Goal: Task Accomplishment & Management: Complete application form

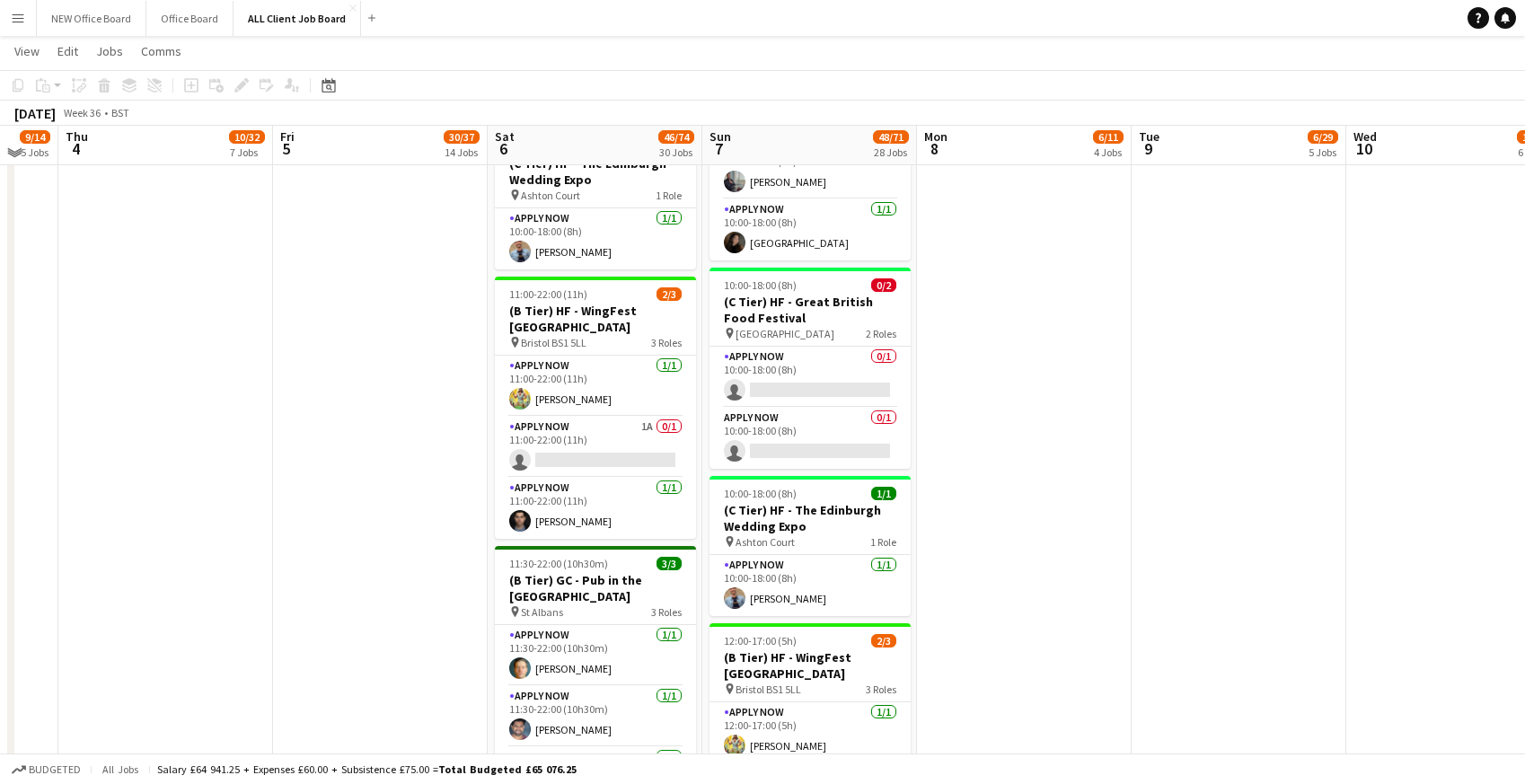
scroll to position [3843, 0]
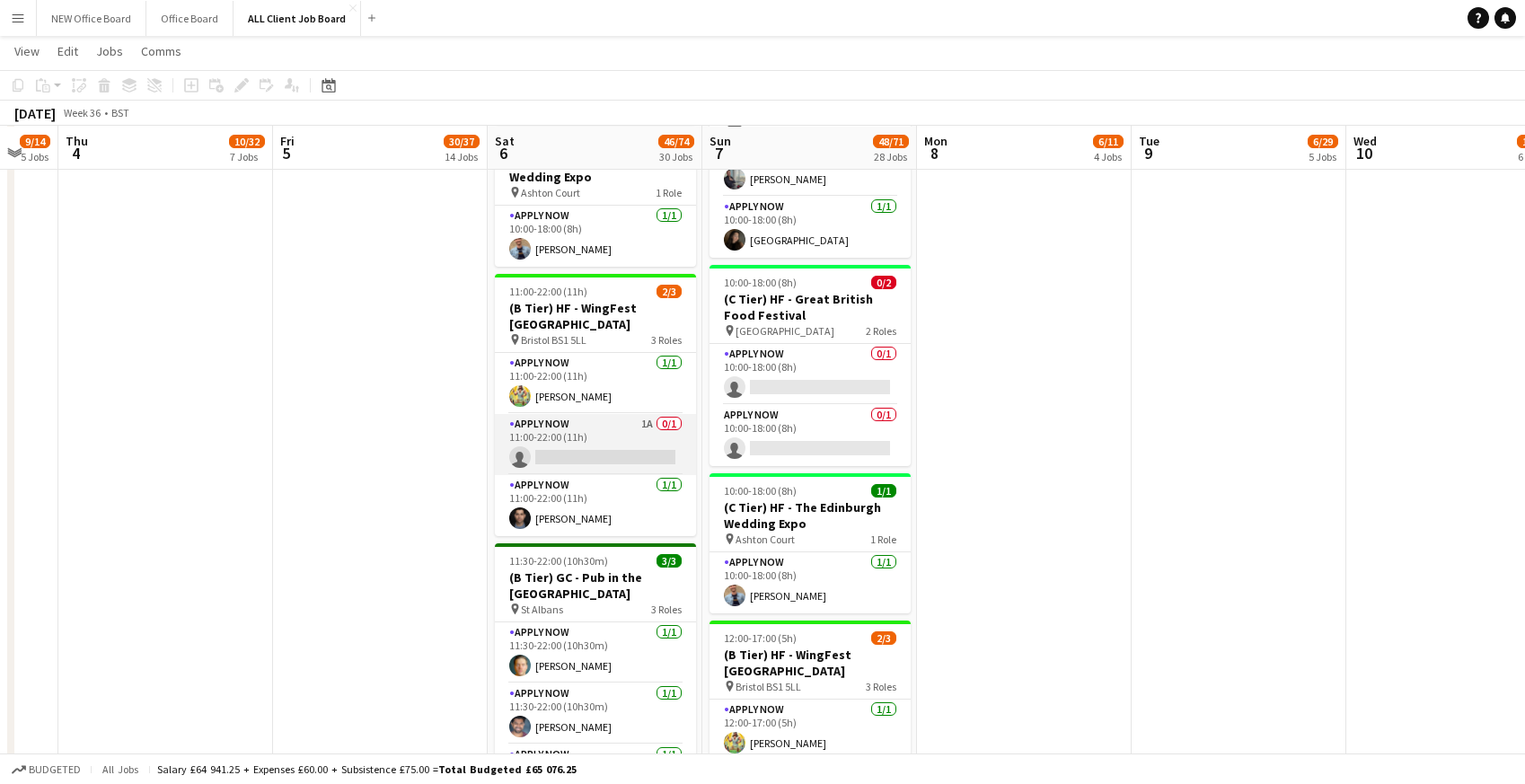
click at [577, 414] on app-card-role "APPLY NOW 1A 0/1 11:00-22:00 (11h) single-neutral-actions" at bounding box center [596, 444] width 201 height 61
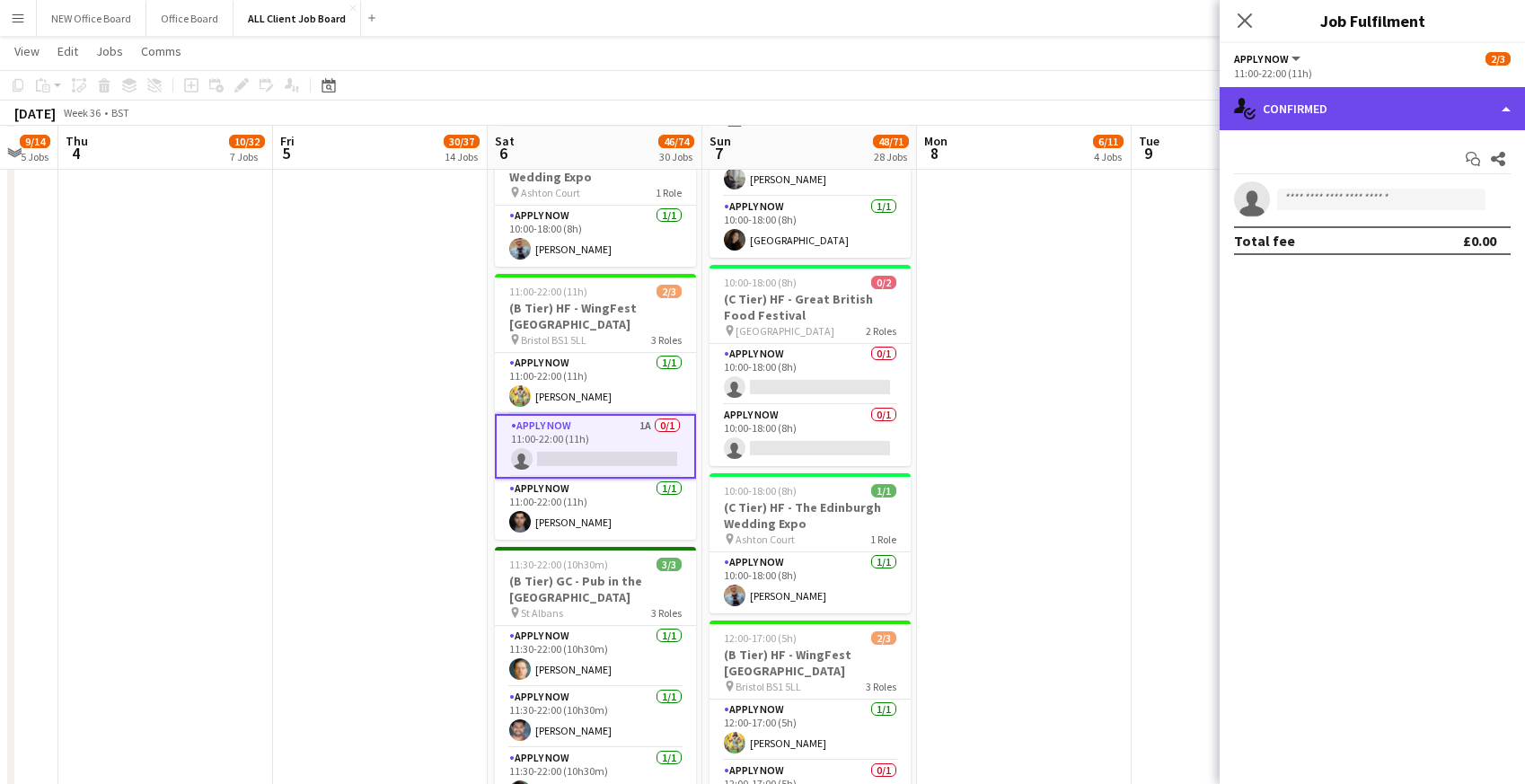
click at [1401, 116] on div "single-neutral-actions-check-2 Confirmed" at bounding box center [1372, 109] width 305 height 44
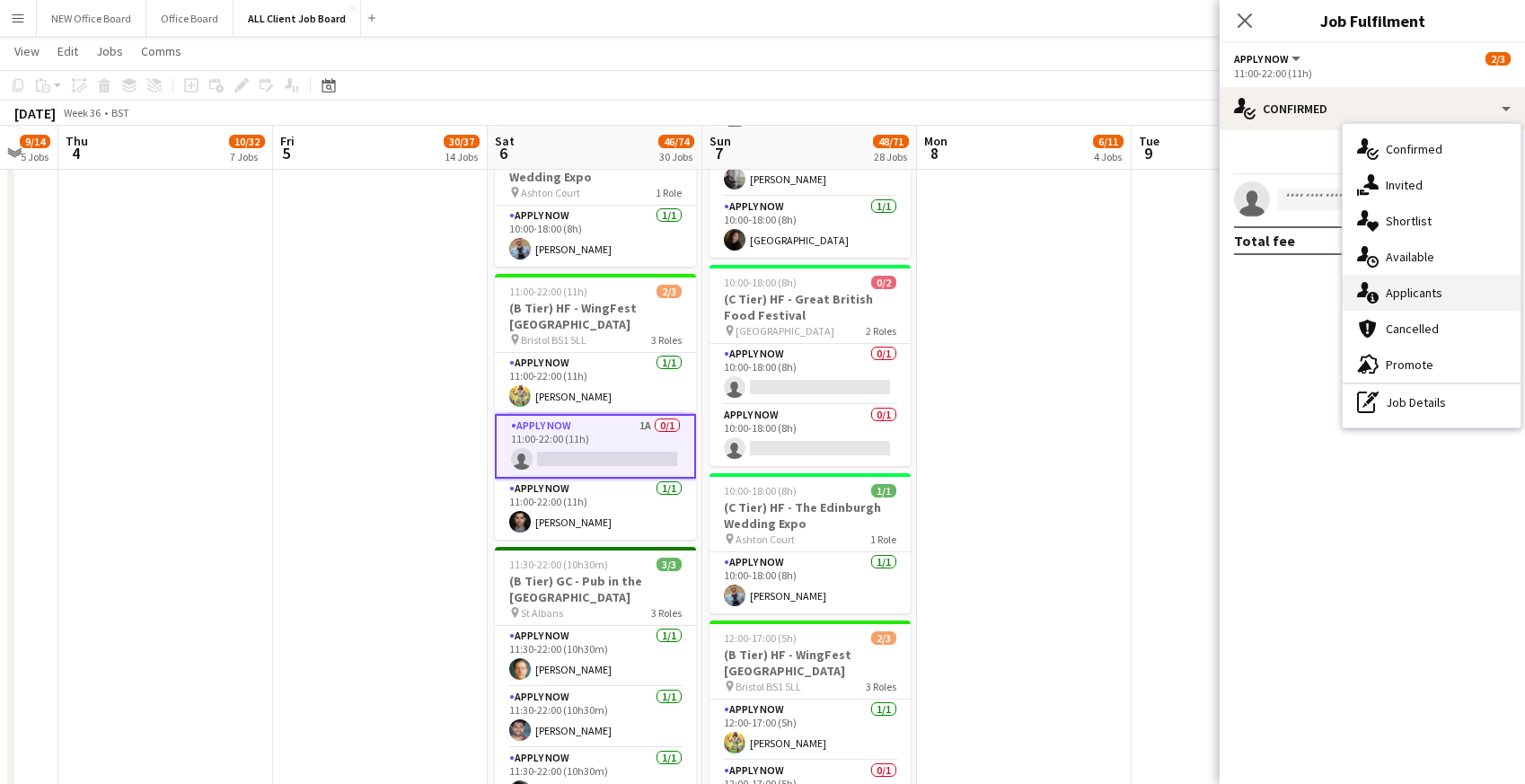
click at [1420, 294] on div "single-neutral-actions-information Applicants" at bounding box center [1432, 293] width 178 height 36
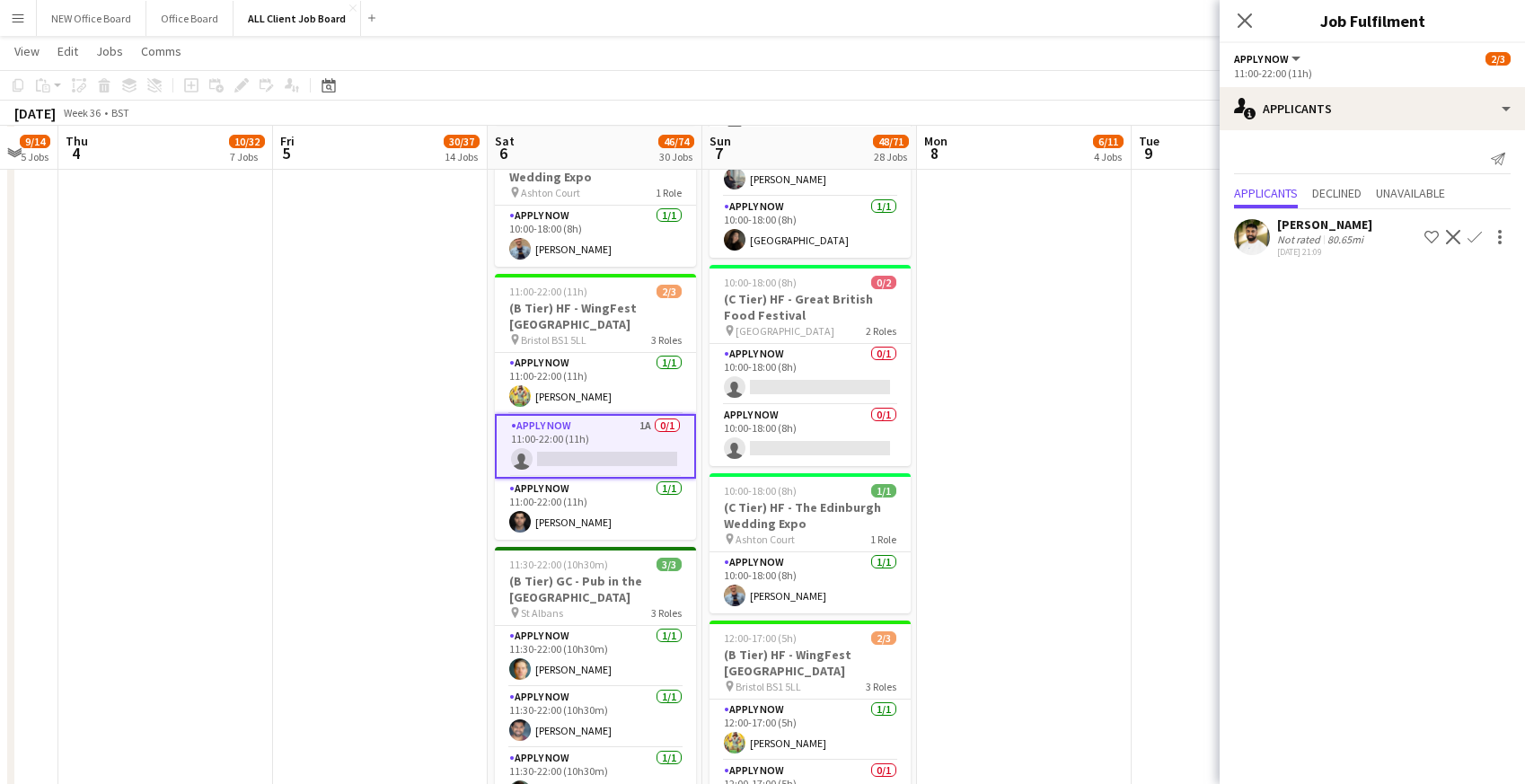
click at [1477, 241] on app-icon "Confirm" at bounding box center [1475, 237] width 14 height 14
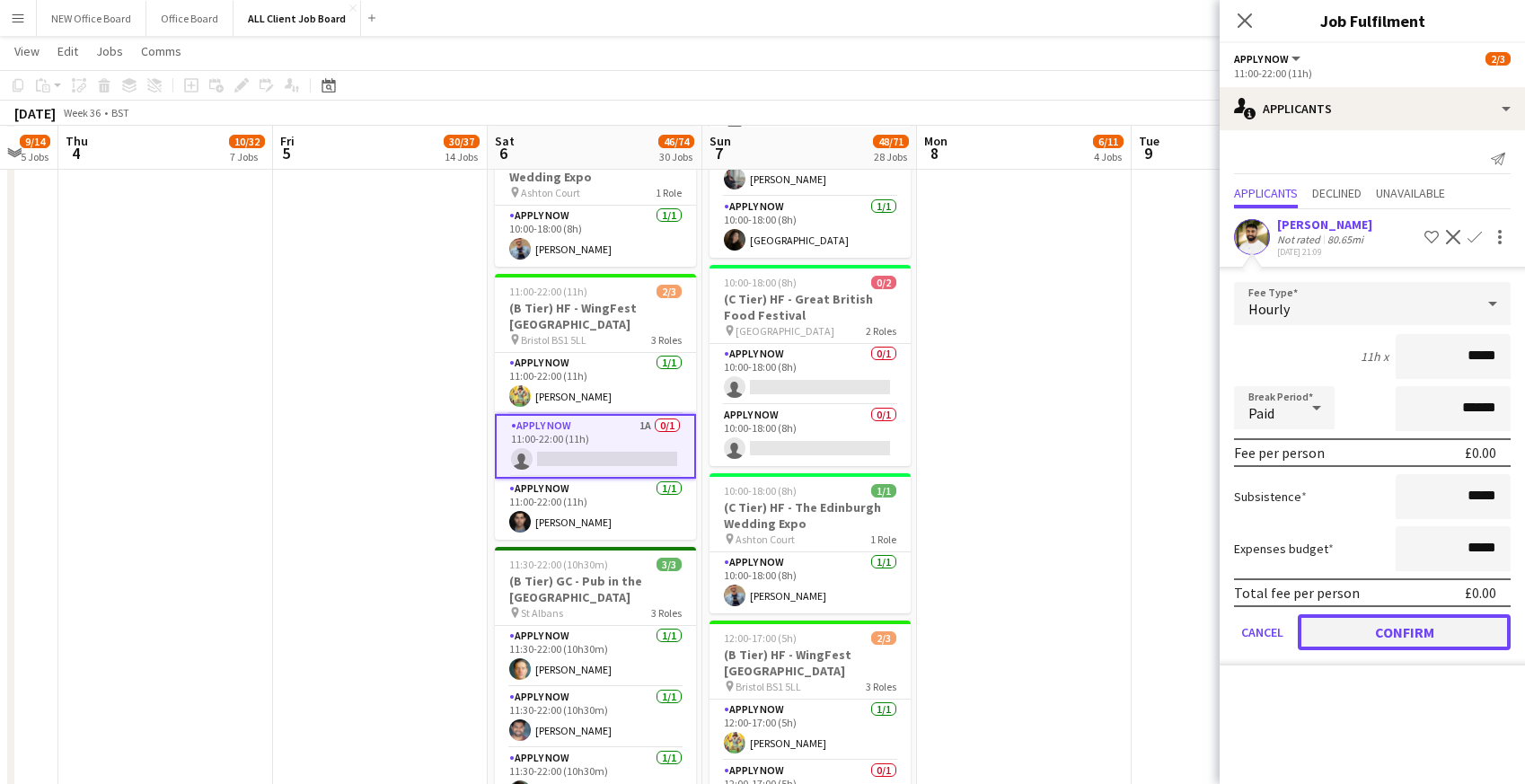
click at [1373, 641] on button "Confirm" at bounding box center [1405, 633] width 213 height 36
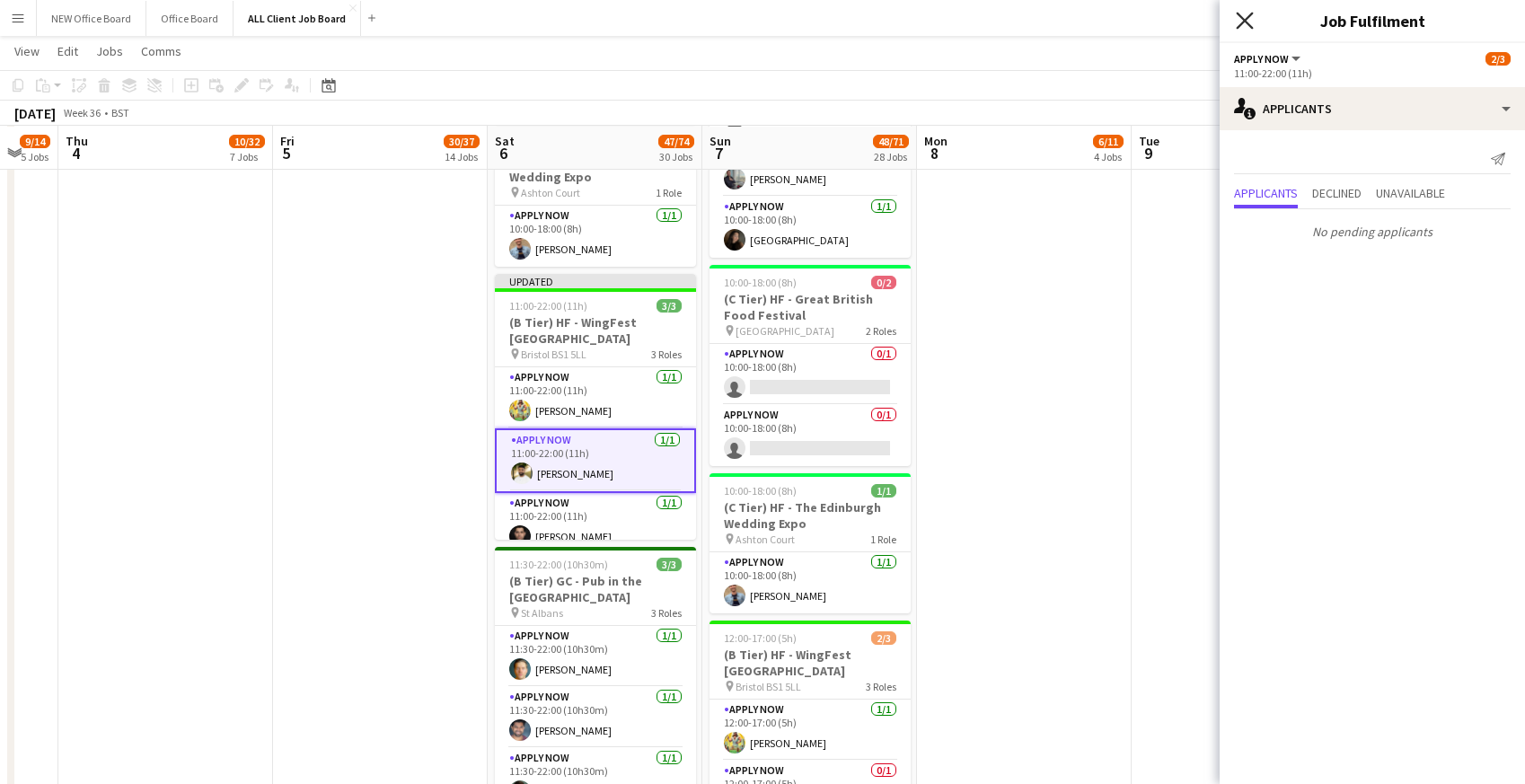
click at [1247, 16] on icon "Close pop-in" at bounding box center [1245, 20] width 17 height 17
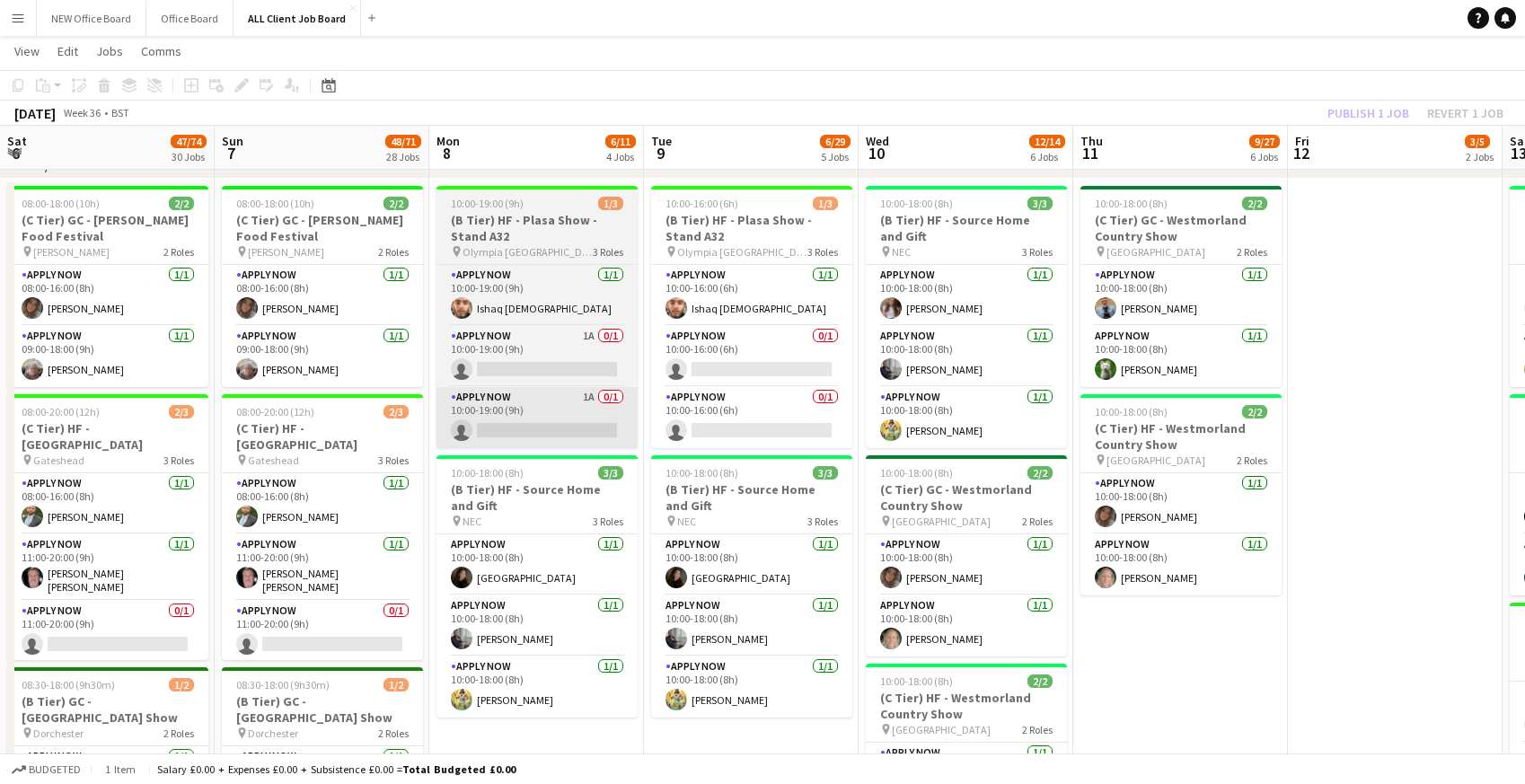
scroll to position [0, 654]
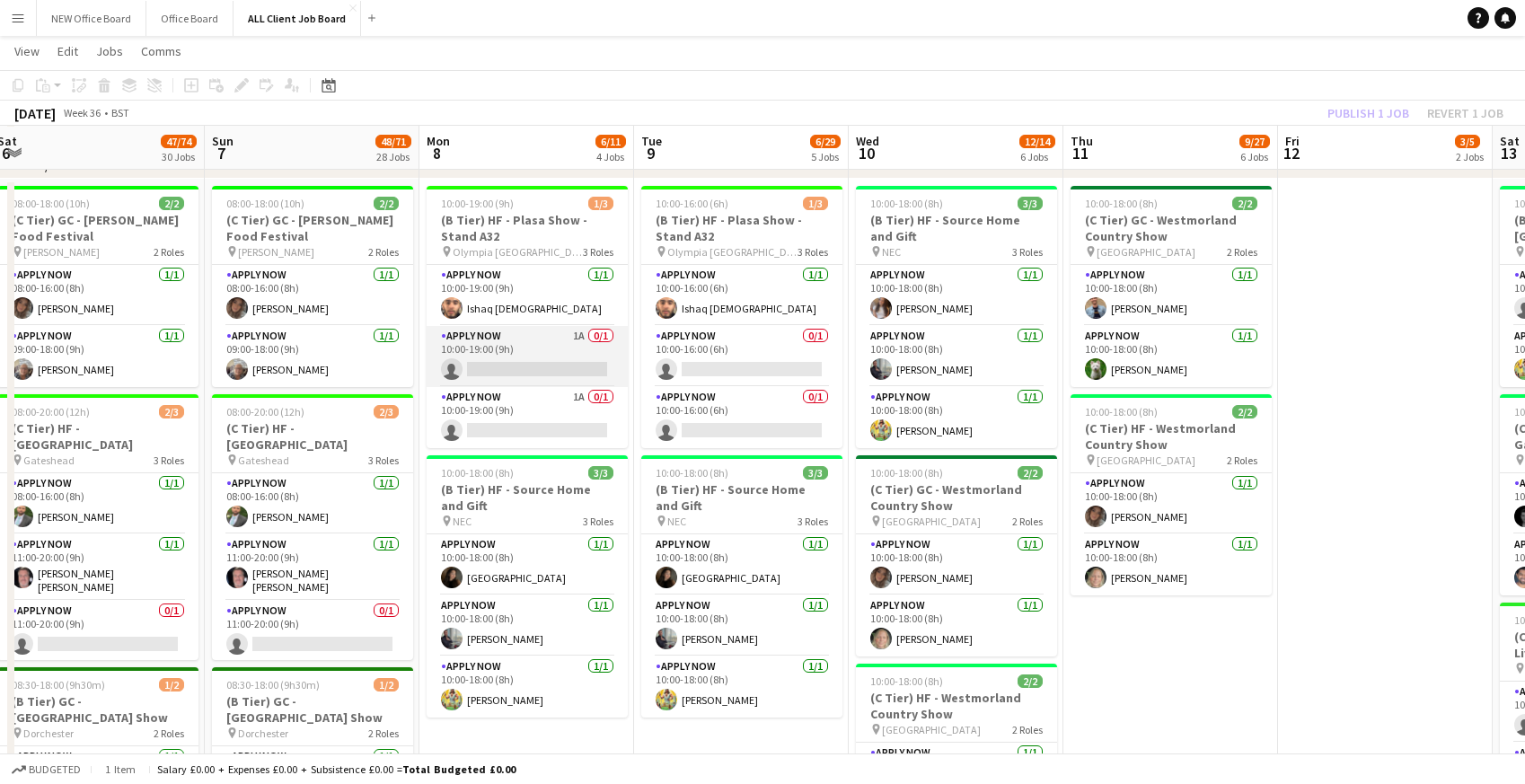
click at [513, 357] on app-card-role "APPLY NOW 1A 0/1 10:00-19:00 (9h) single-neutral-actions" at bounding box center [528, 356] width 201 height 61
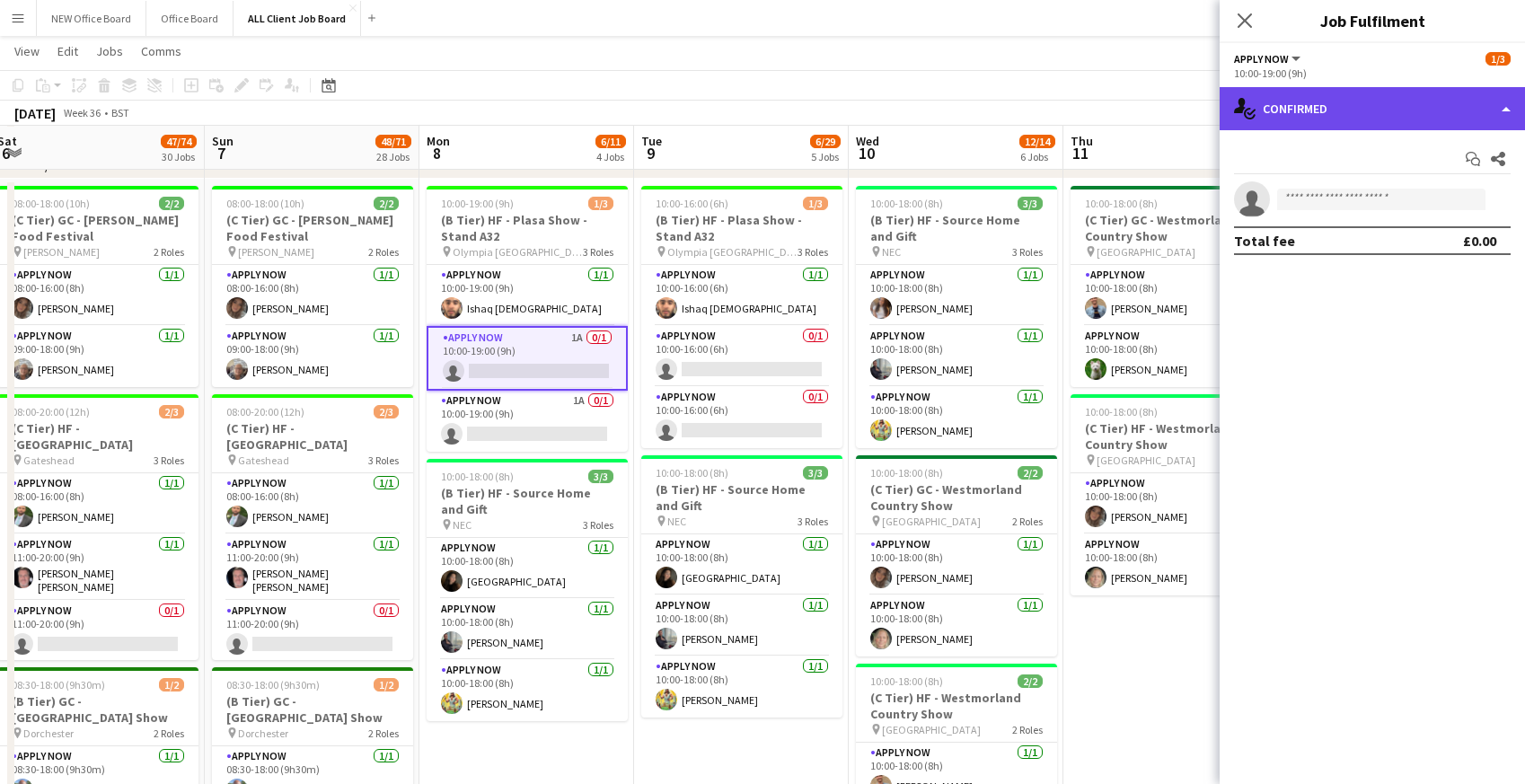
click at [1299, 118] on div "single-neutral-actions-check-2 Confirmed" at bounding box center [1372, 109] width 305 height 44
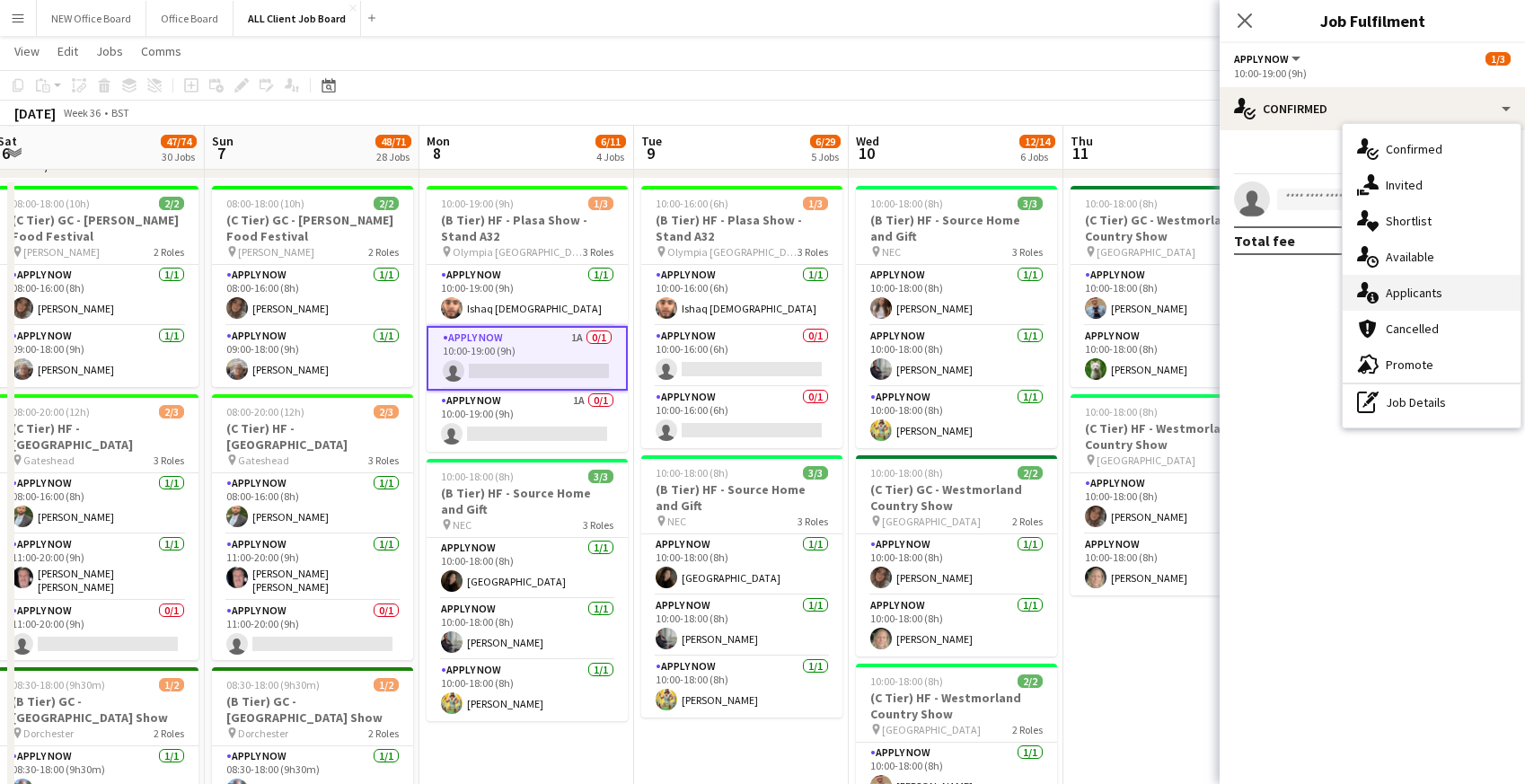
click at [1374, 296] on icon at bounding box center [1373, 297] width 11 height 11
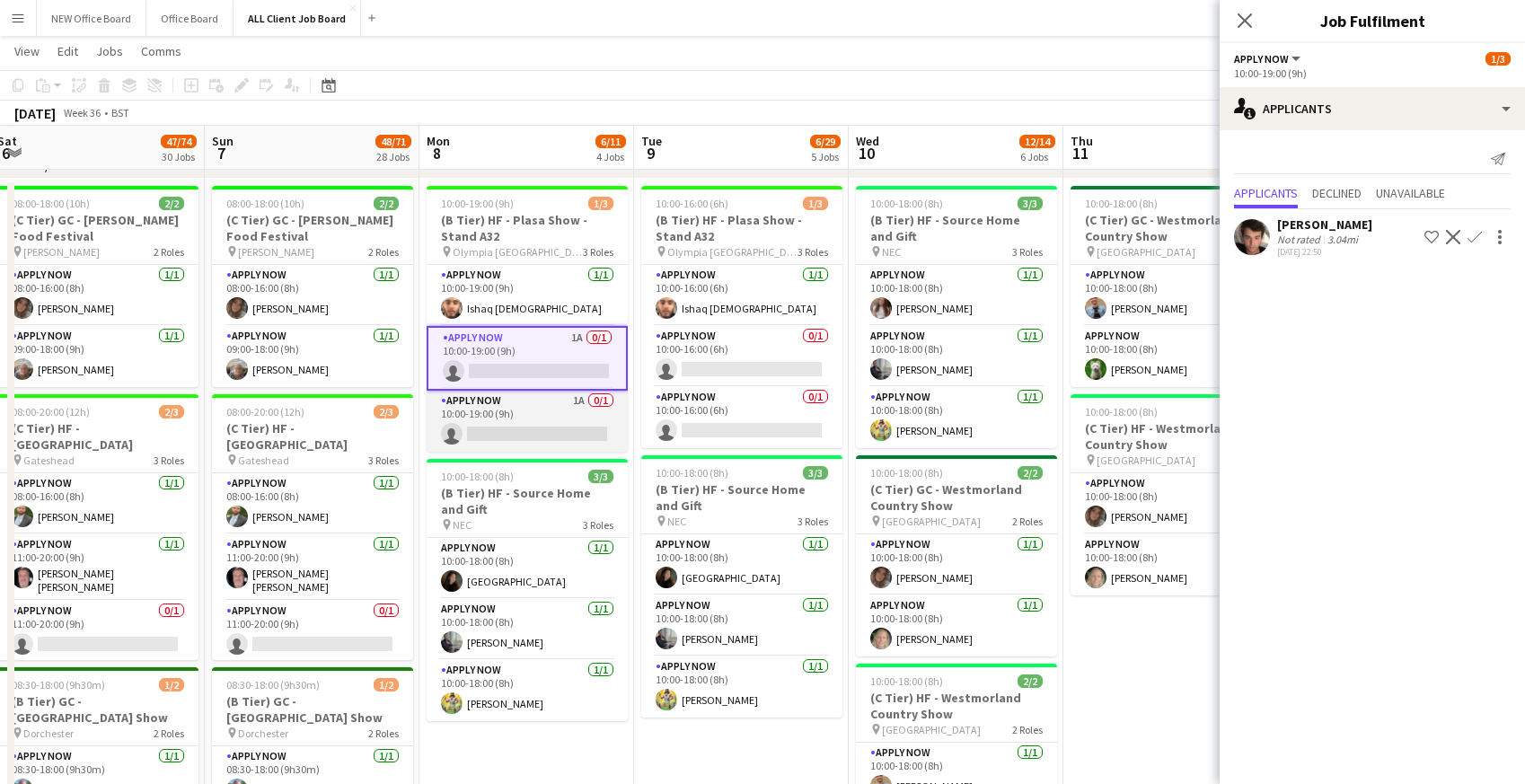
click at [514, 412] on app-card-role "APPLY NOW 1A 0/1 10:00-19:00 (9h) single-neutral-actions" at bounding box center [528, 421] width 201 height 61
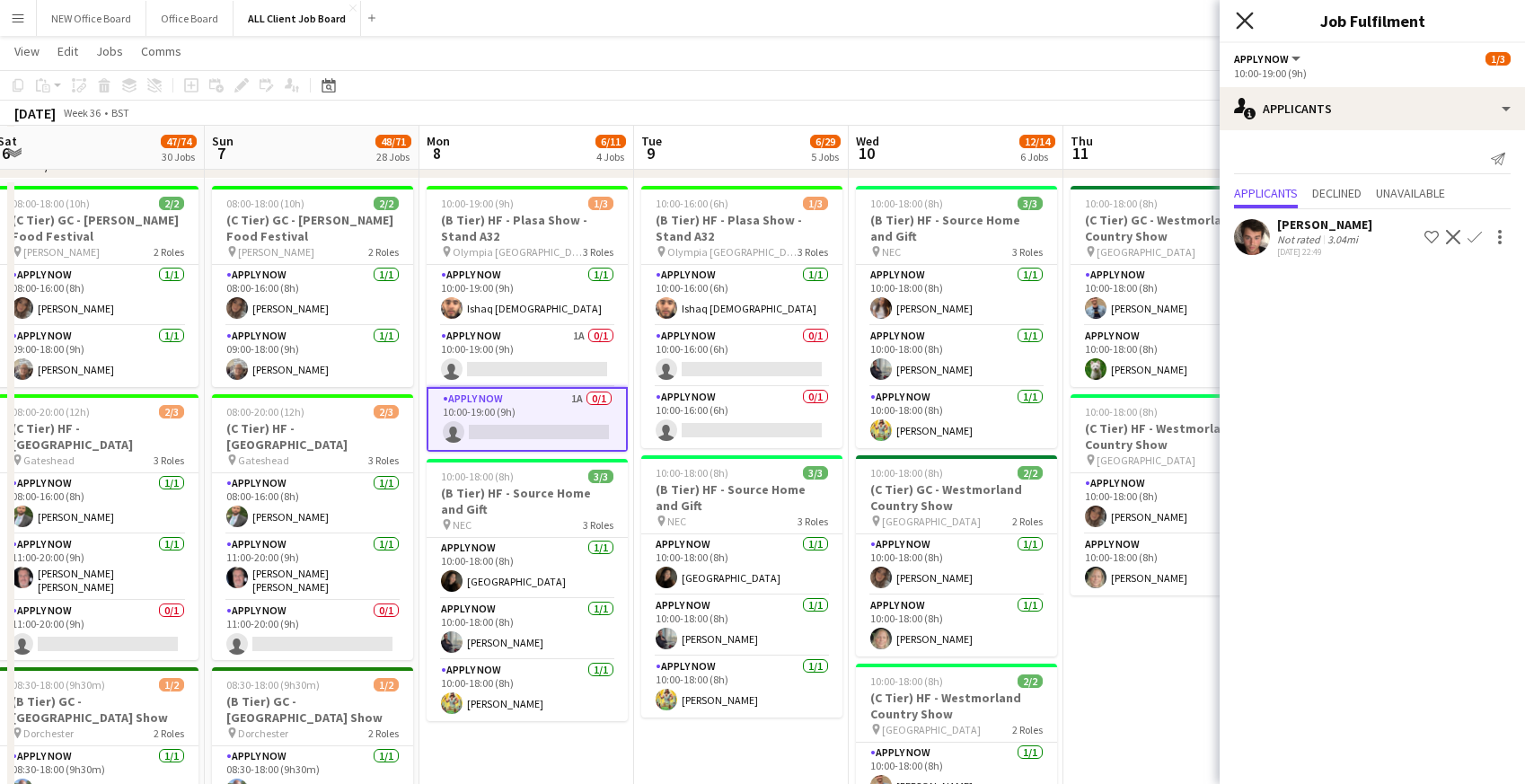
click at [1248, 18] on icon "Close pop-in" at bounding box center [1245, 20] width 17 height 17
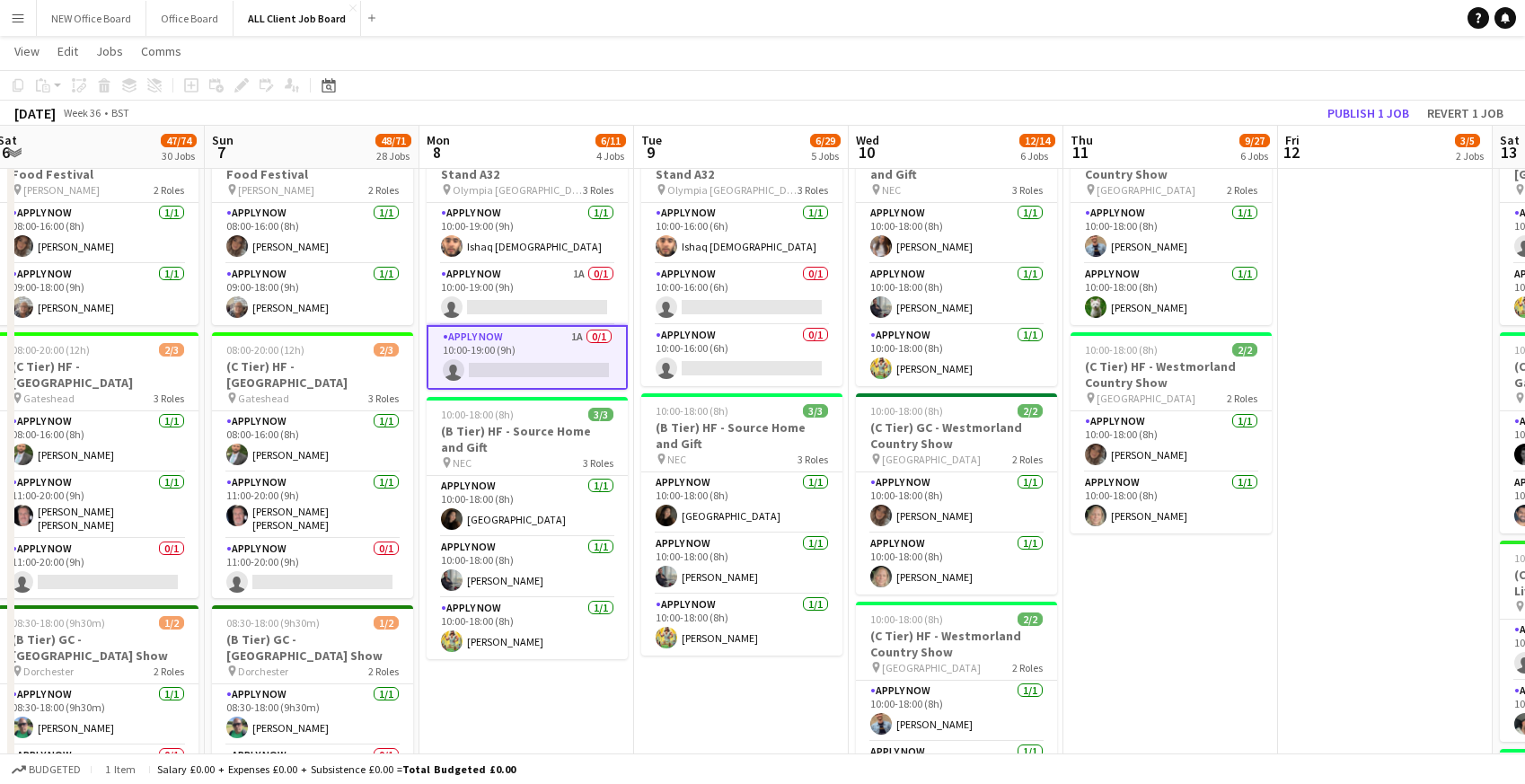
scroll to position [629, 0]
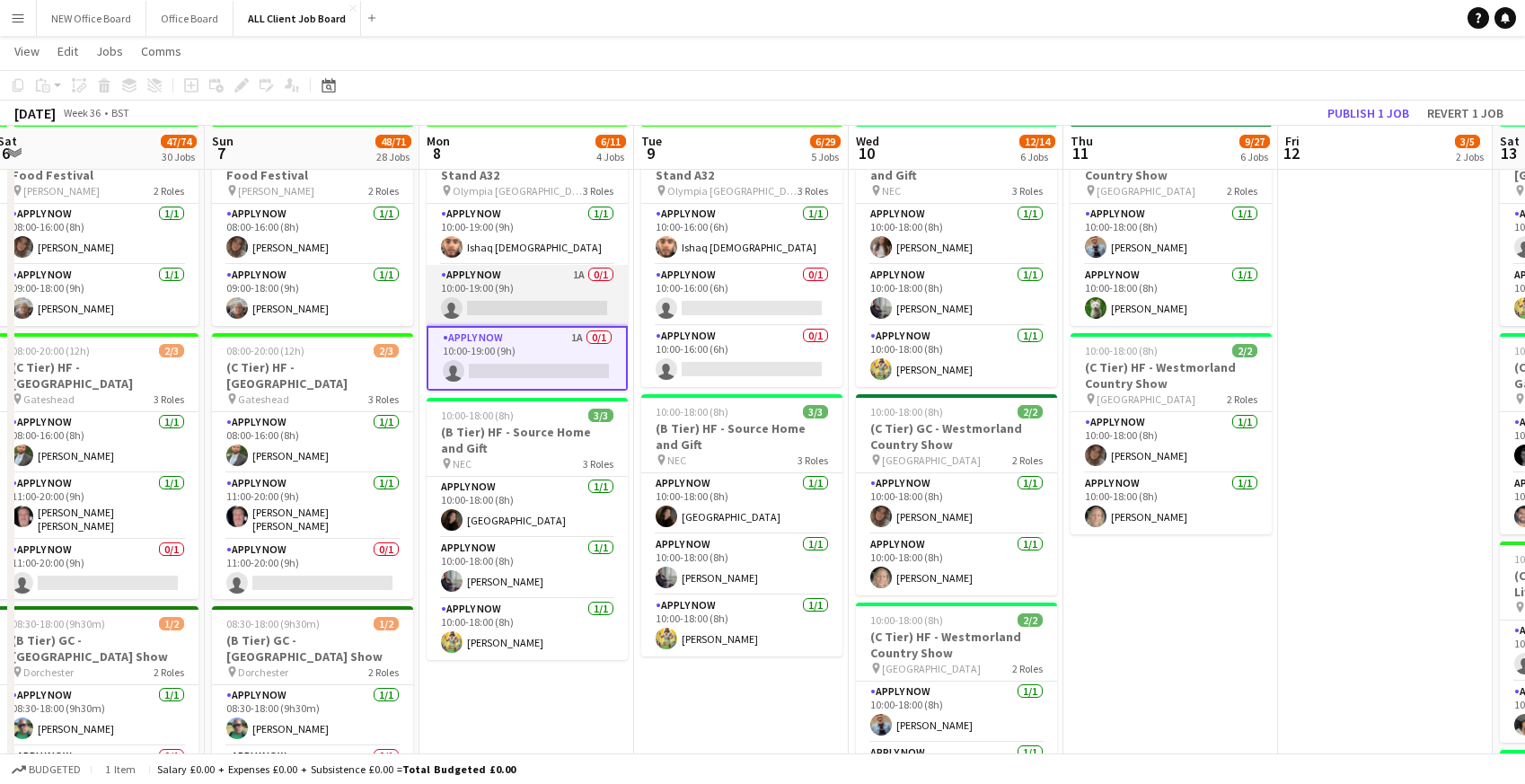
click at [522, 290] on app-card-role "APPLY NOW 1A 0/1 10:00-19:00 (9h) single-neutral-actions" at bounding box center [528, 295] width 201 height 61
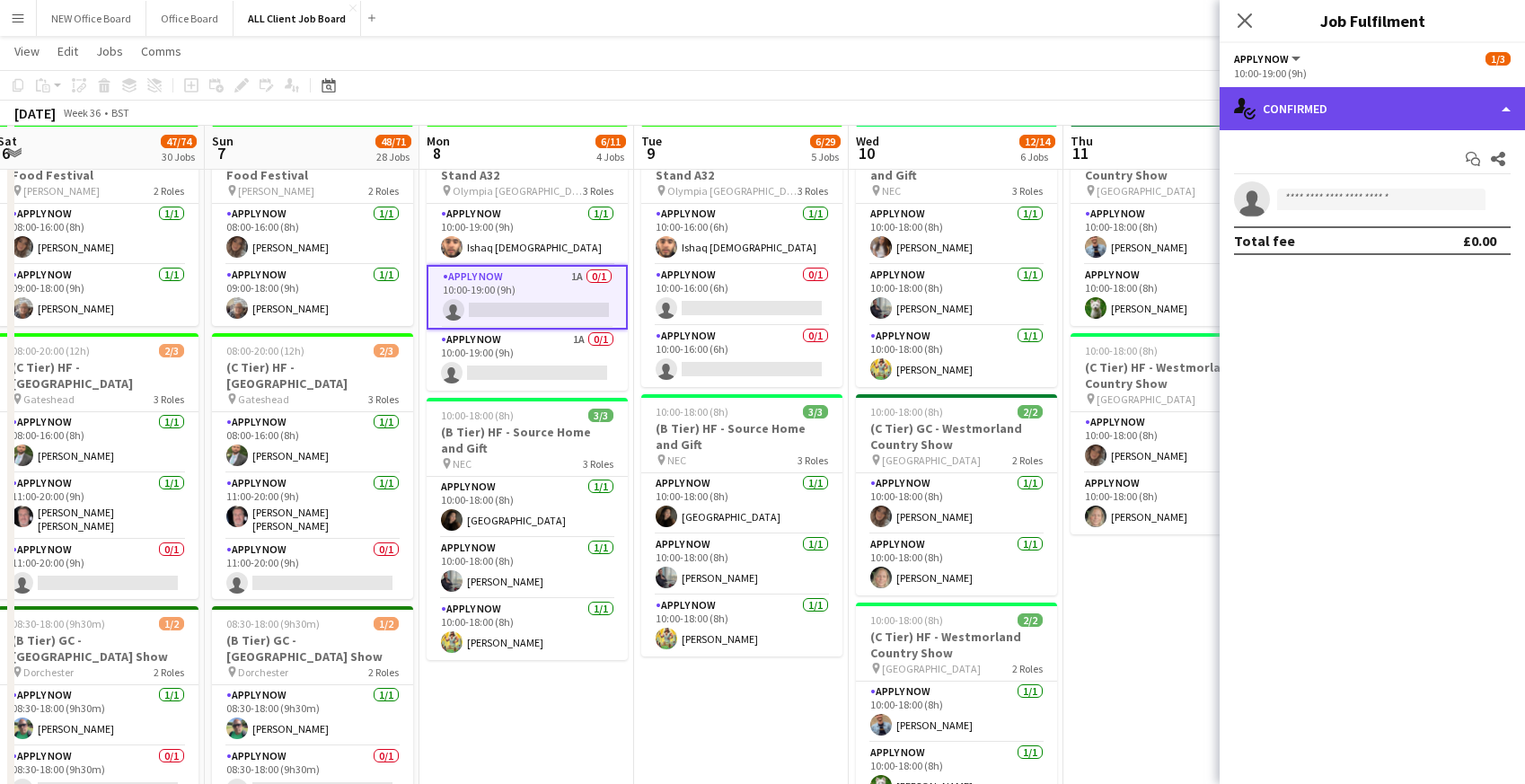
click at [1391, 105] on div "single-neutral-actions-check-2 Confirmed" at bounding box center [1372, 109] width 305 height 44
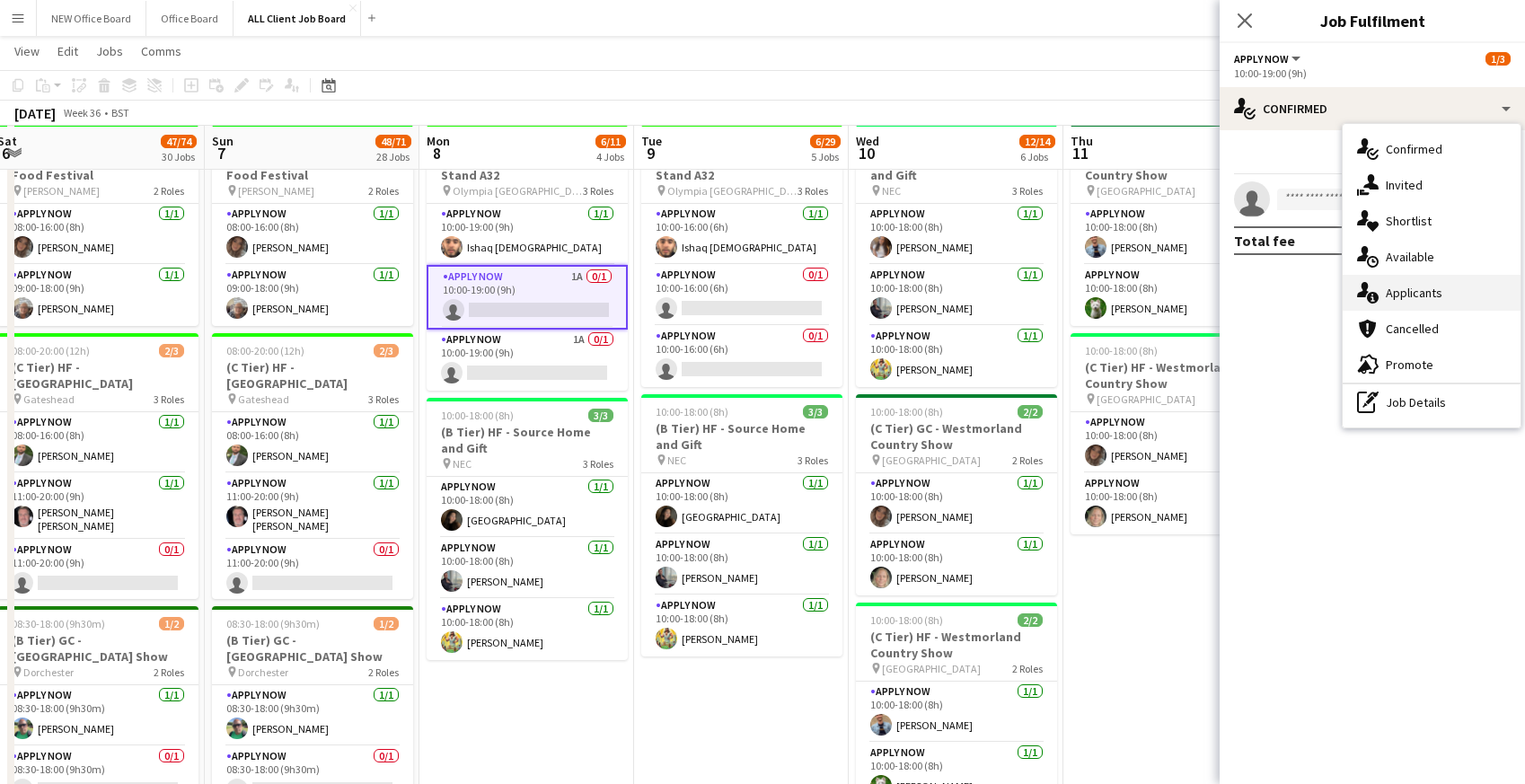
click at [1414, 296] on div "single-neutral-actions-information Applicants" at bounding box center [1432, 293] width 178 height 36
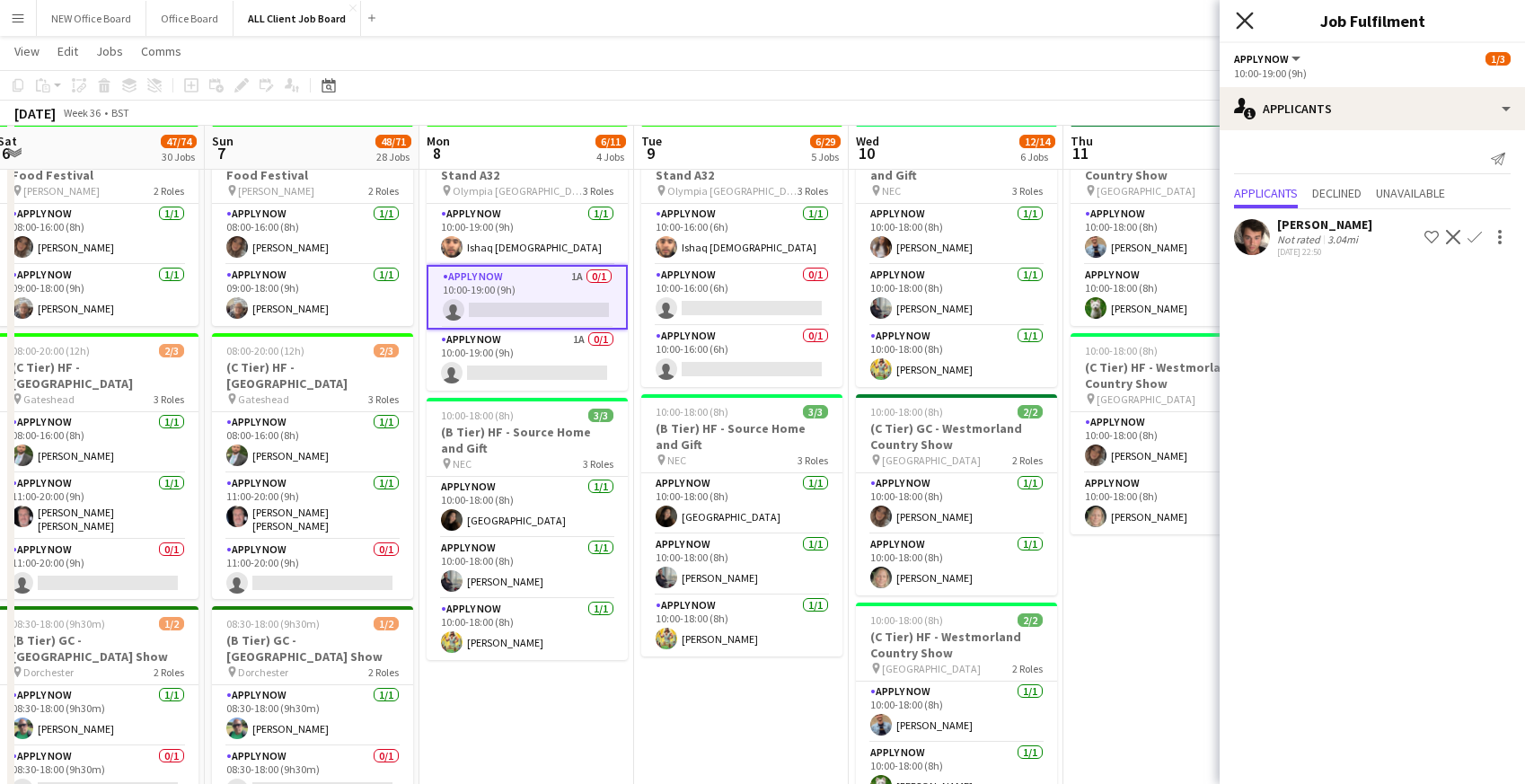
click at [1252, 20] on icon "Close pop-in" at bounding box center [1245, 20] width 17 height 17
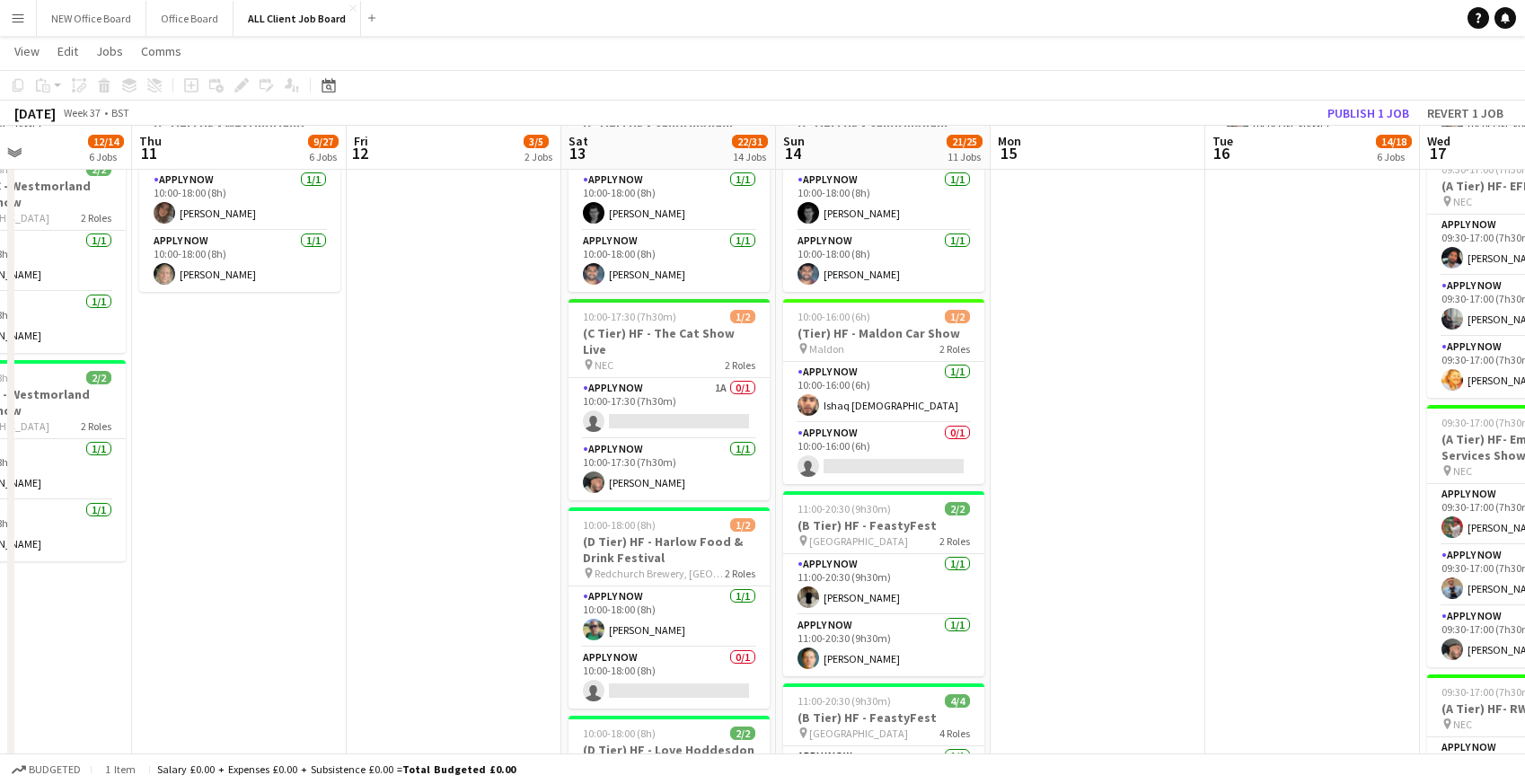
scroll to position [870, 0]
click at [636, 383] on app-card-role "APPLY NOW 1A 0/1 10:00-17:30 (7h30m) single-neutral-actions" at bounding box center [669, 409] width 201 height 61
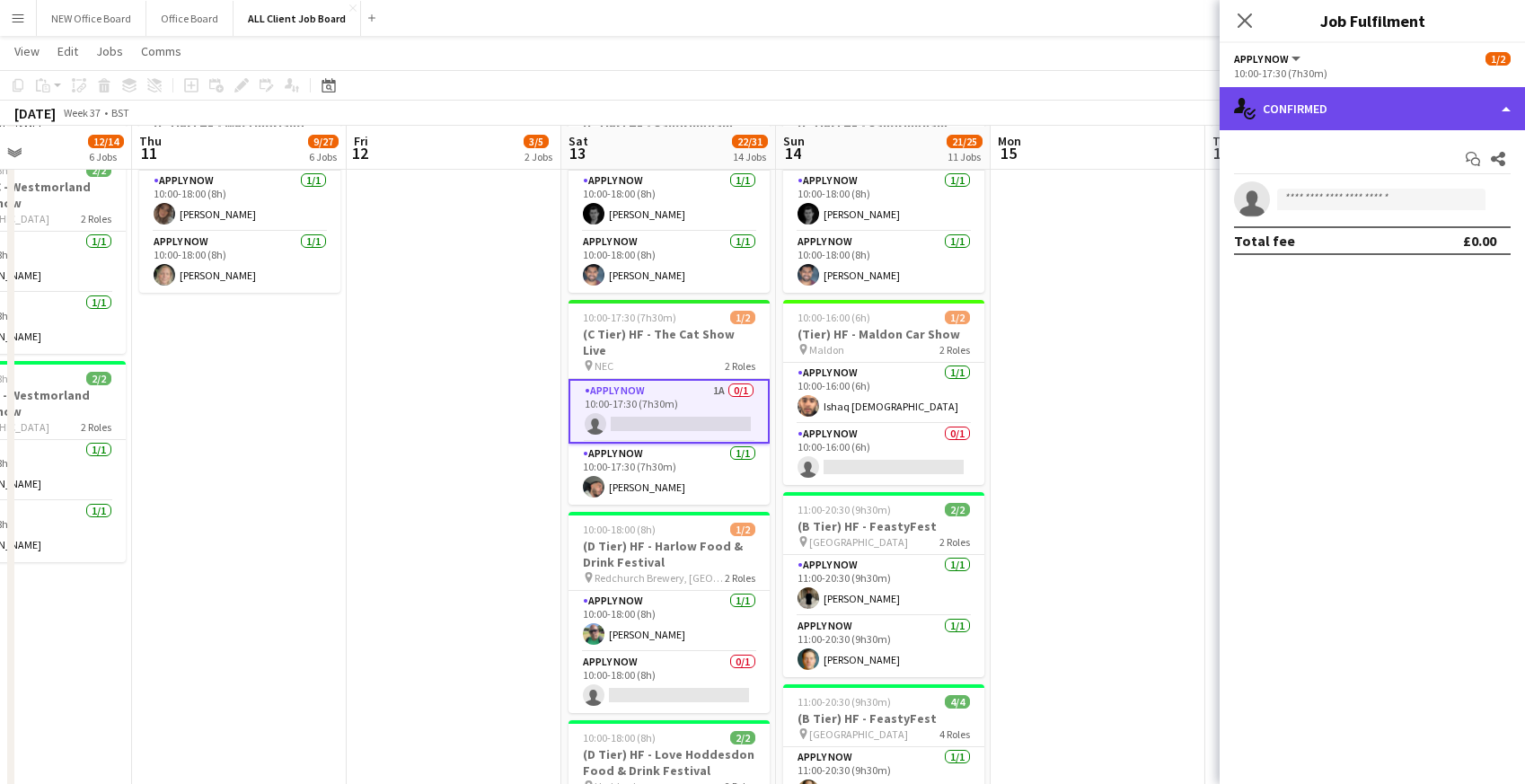
click at [1338, 102] on div "single-neutral-actions-check-2 Confirmed" at bounding box center [1372, 109] width 305 height 44
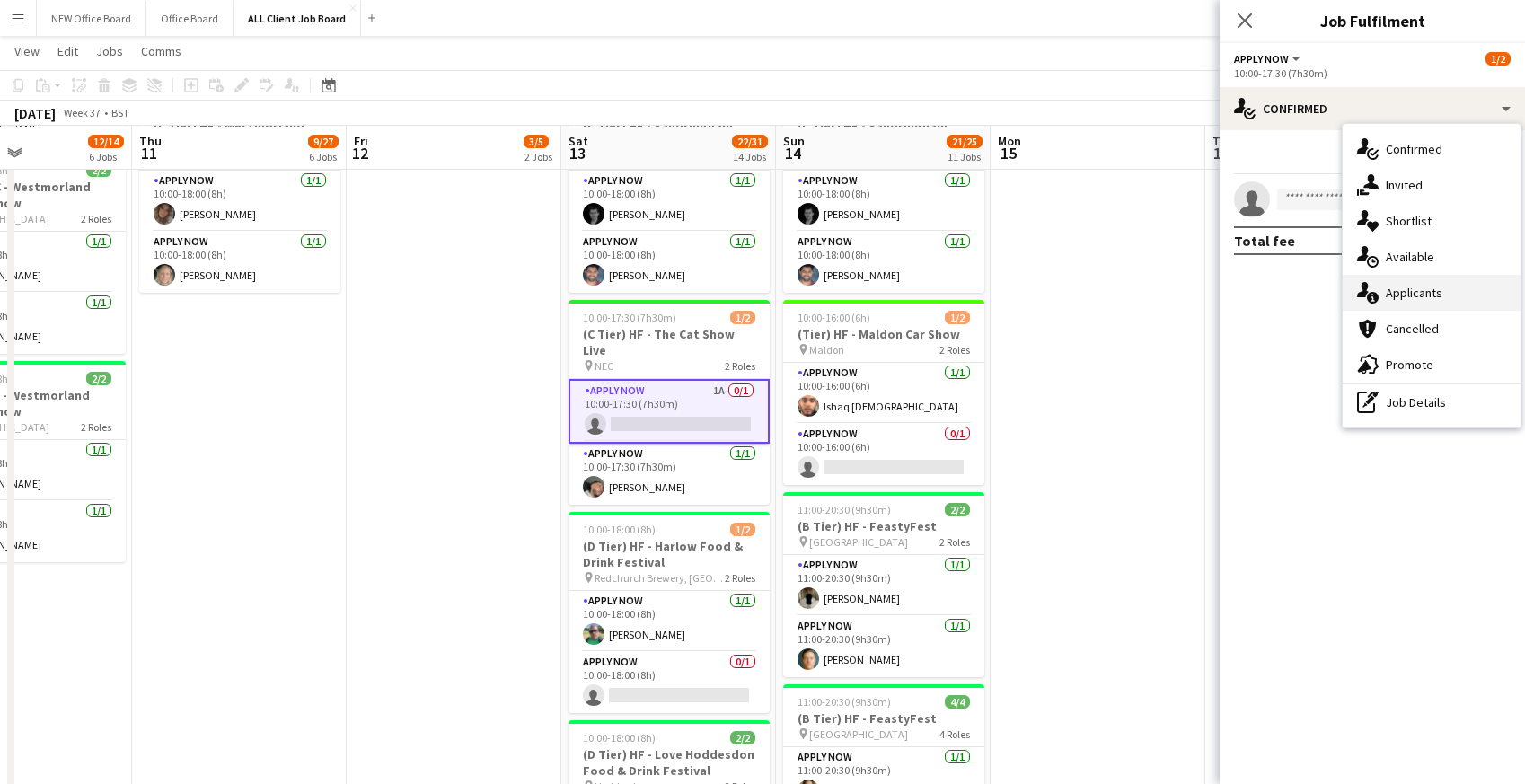
click at [1388, 302] on div "single-neutral-actions-information Applicants" at bounding box center [1432, 293] width 178 height 36
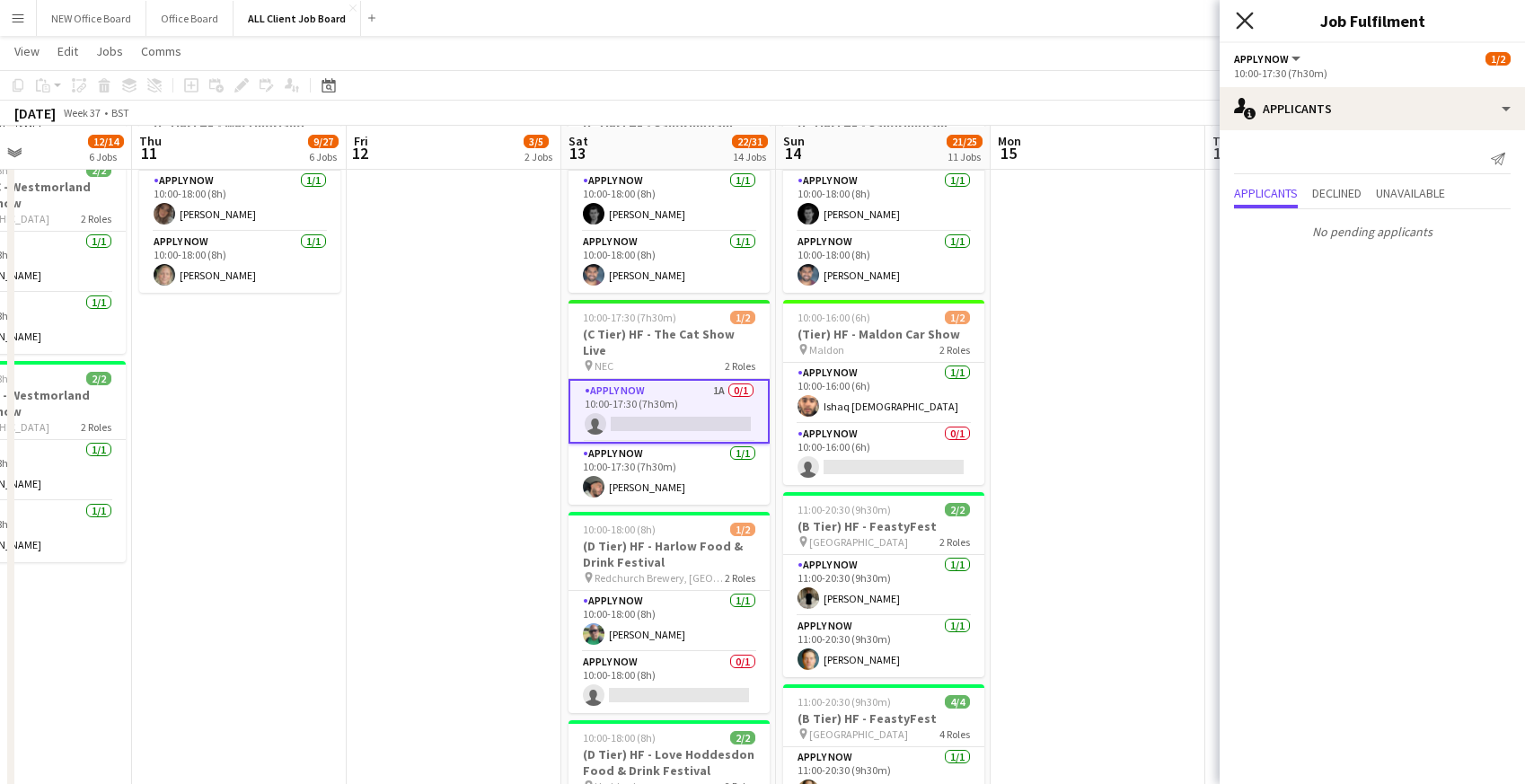
click at [1247, 17] on icon at bounding box center [1245, 20] width 17 height 17
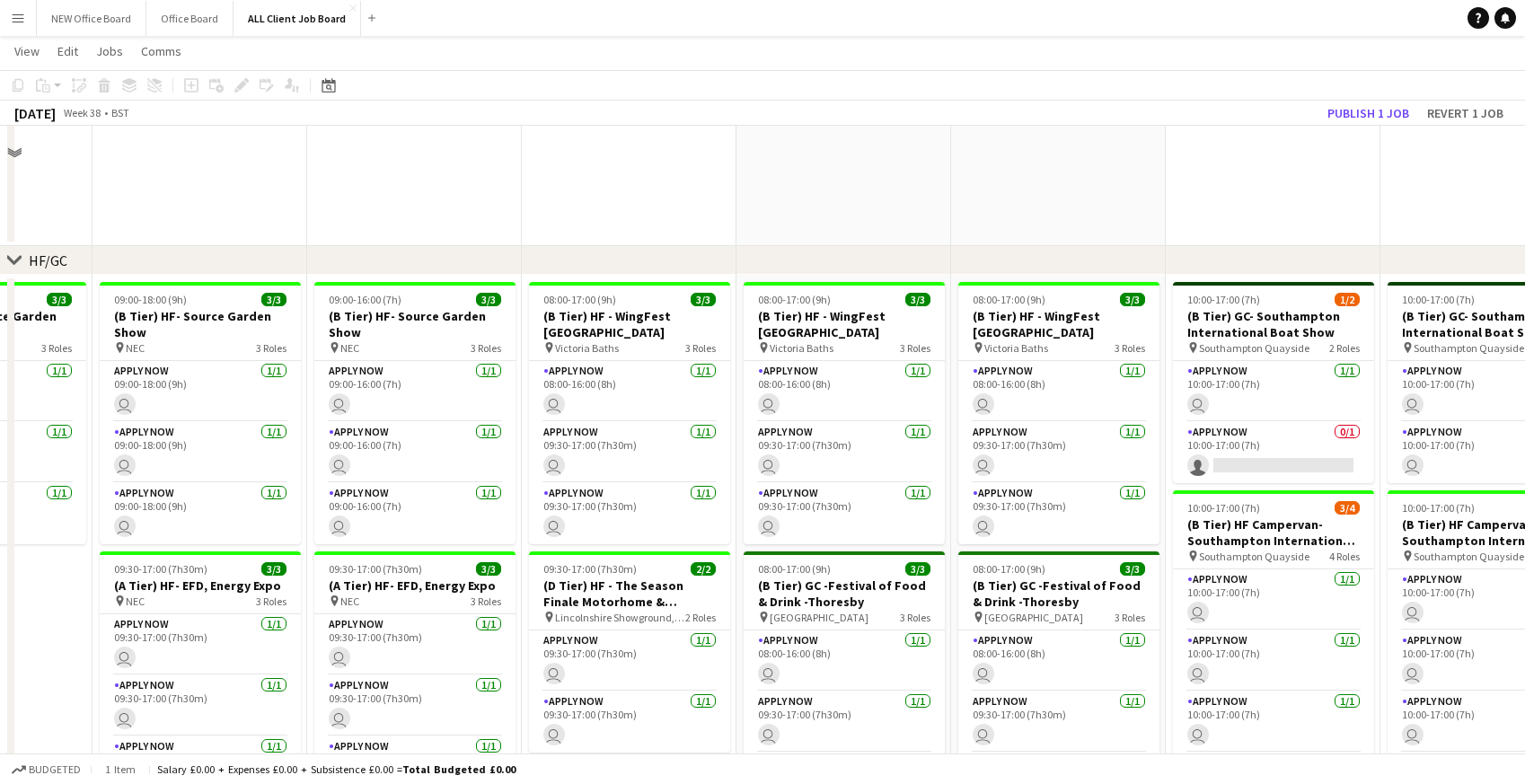
scroll to position [4186, 0]
